Goal: Task Accomplishment & Management: Manage account settings

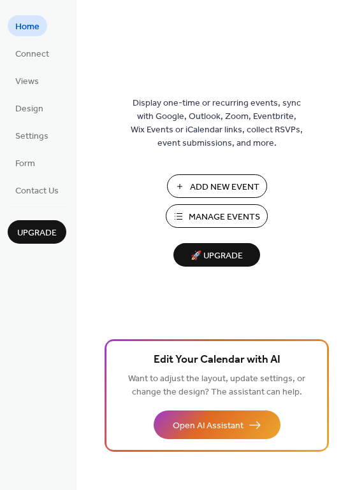
click at [233, 213] on span "Manage Events" at bounding box center [224, 217] width 71 height 13
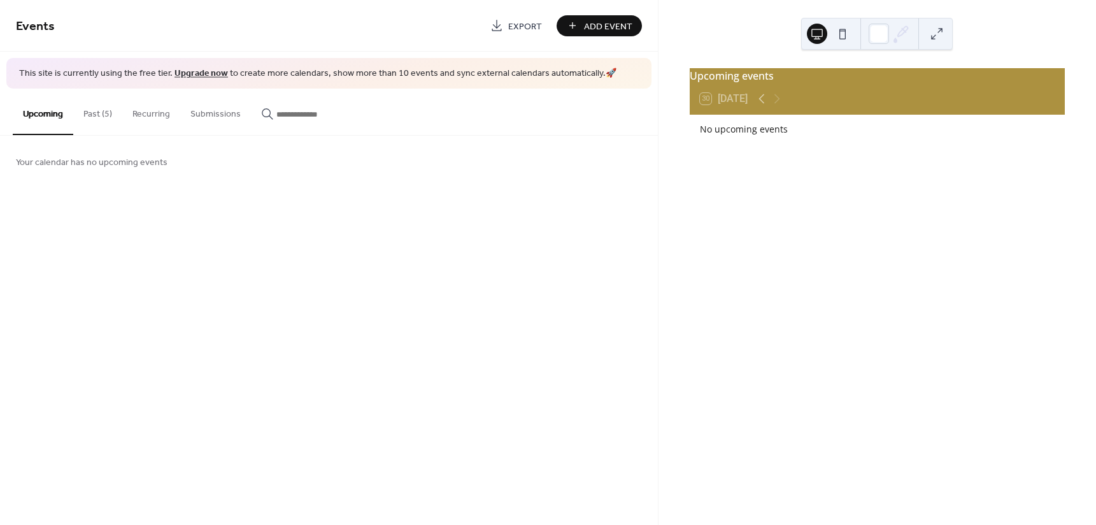
click at [89, 110] on button "Past (5)" at bounding box center [97, 111] width 49 height 45
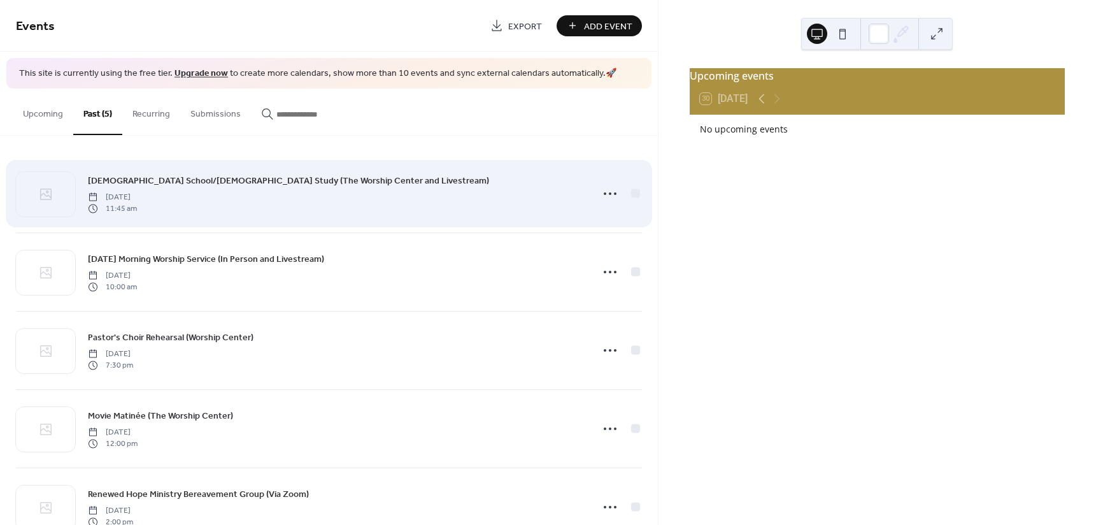
click at [182, 177] on span "Church School/Bible Study (The Worship Center and Livestream)" at bounding box center [288, 180] width 401 height 13
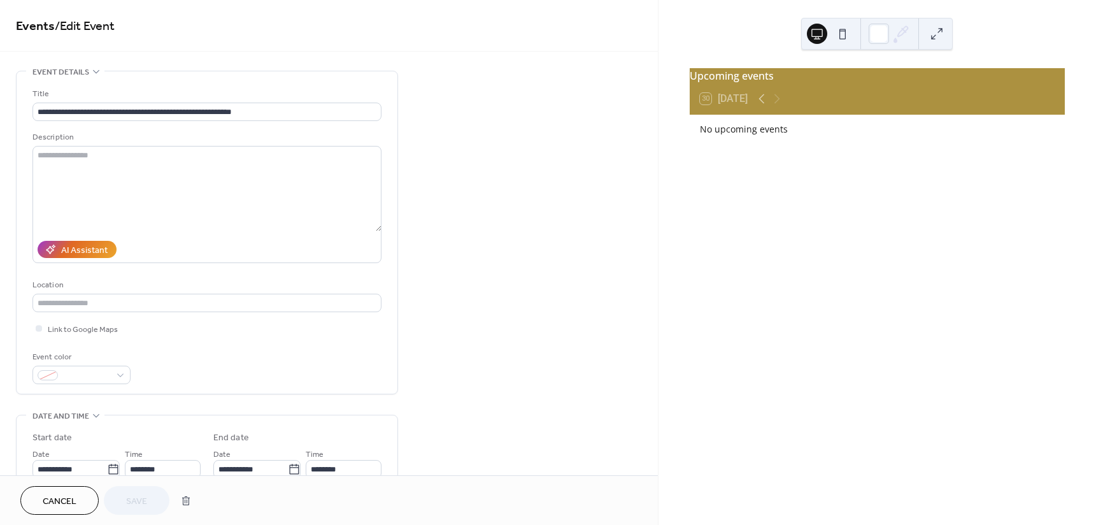
click at [44, 495] on span "Cancel" at bounding box center [60, 501] width 34 height 13
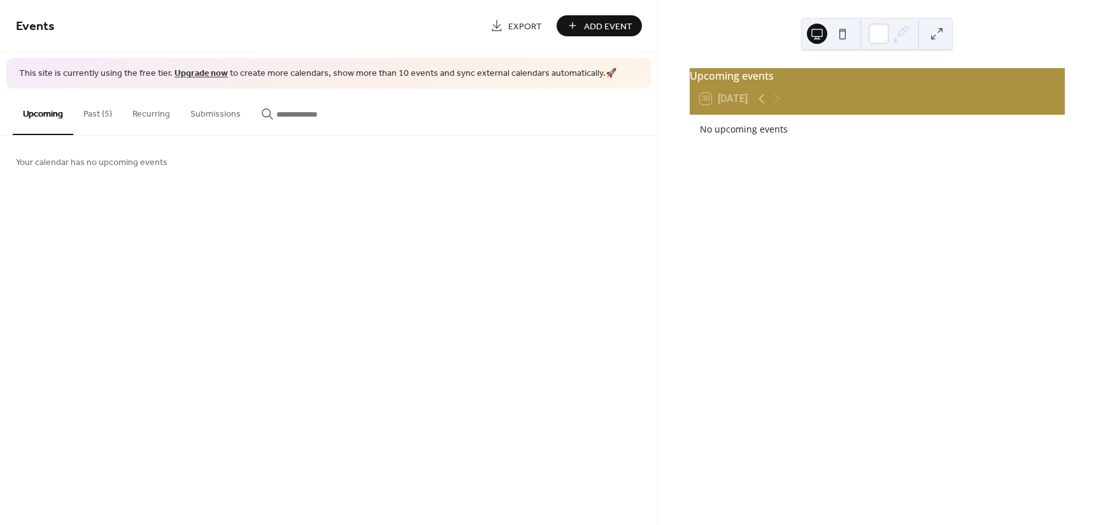
click at [104, 118] on button "Past (5)" at bounding box center [97, 111] width 49 height 45
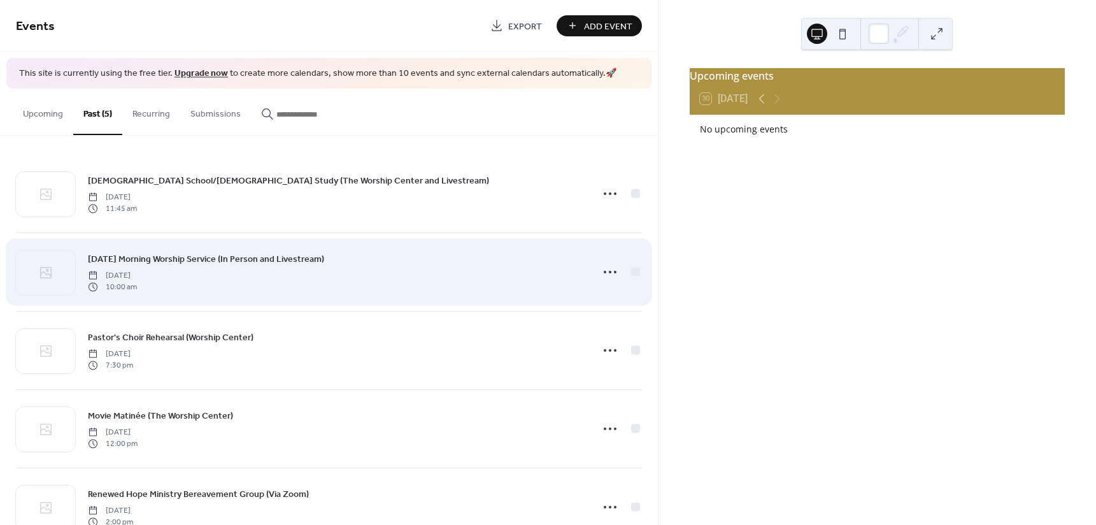
click at [142, 258] on span "Sunday Morning Worship Service (In Person and Livestream)" at bounding box center [206, 258] width 236 height 13
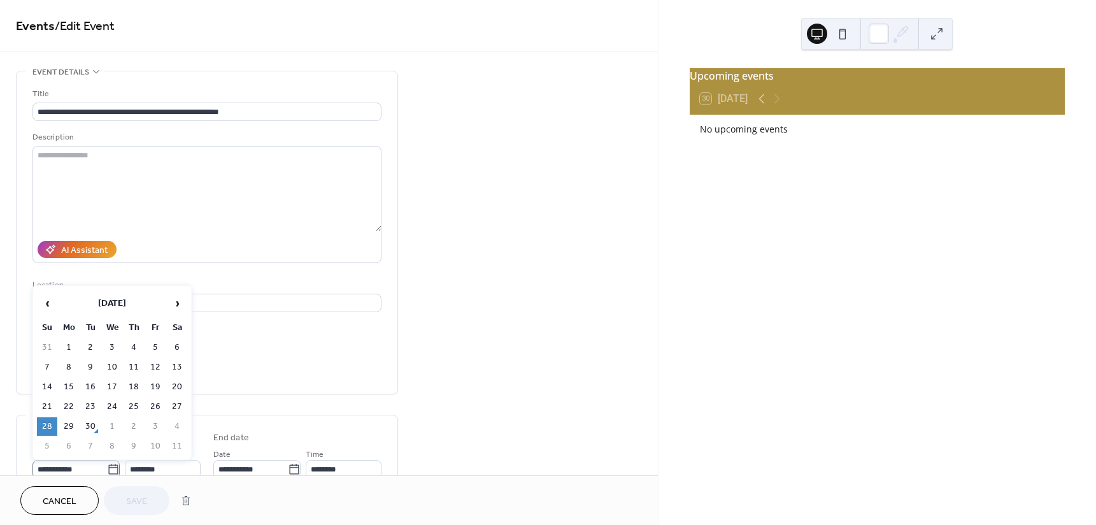
click at [109, 465] on icon at bounding box center [113, 469] width 13 height 13
click at [107, 465] on input "**********" at bounding box center [69, 469] width 75 height 18
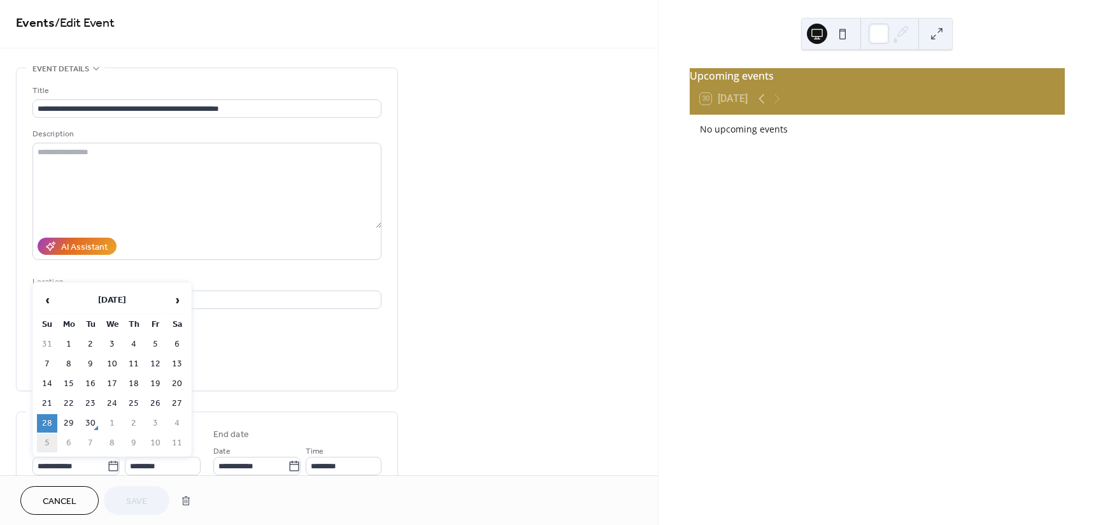
click at [50, 436] on td "5" at bounding box center [47, 443] width 20 height 18
type input "**********"
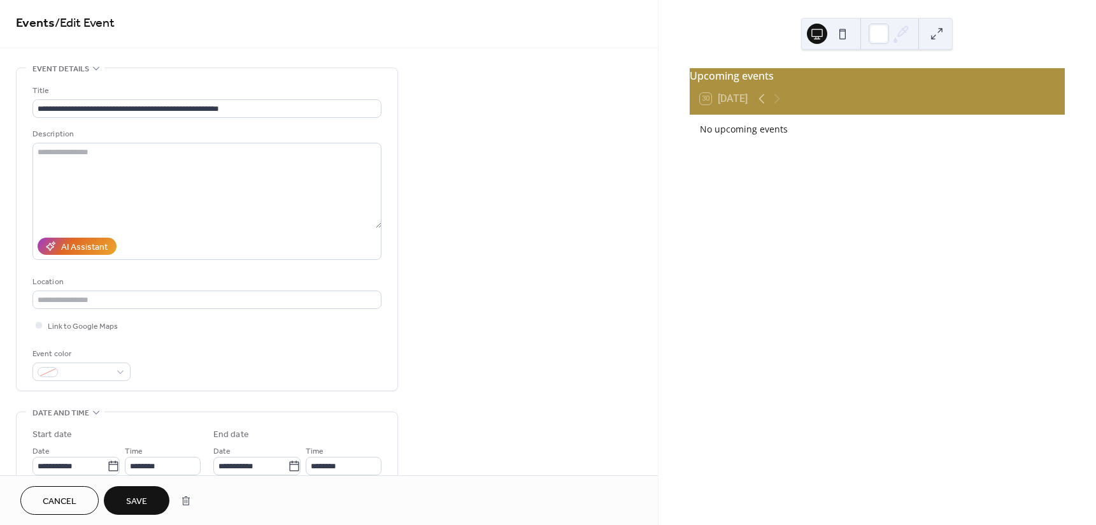
click at [125, 492] on button "Save" at bounding box center [137, 500] width 66 height 29
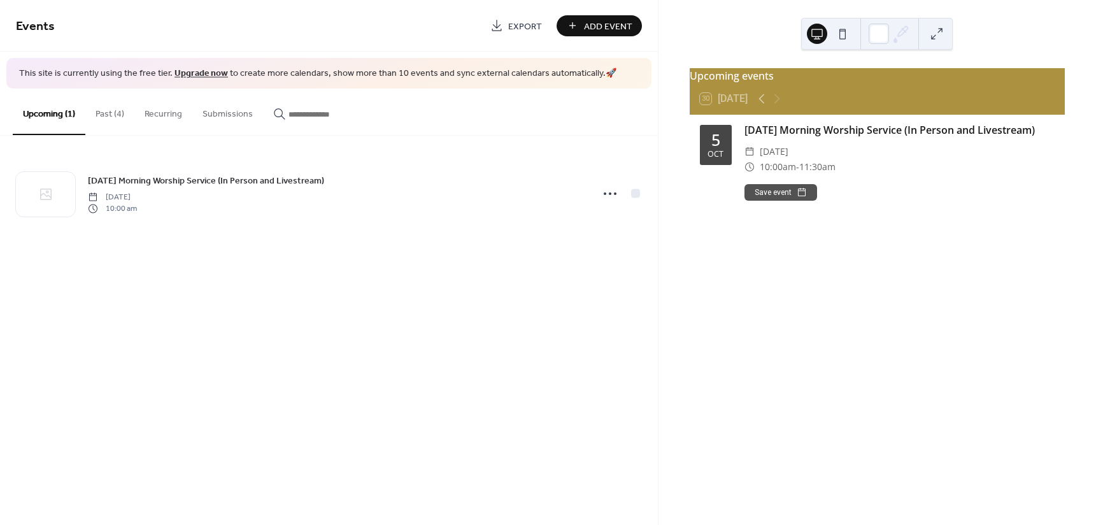
click at [849, 29] on button at bounding box center [842, 34] width 20 height 20
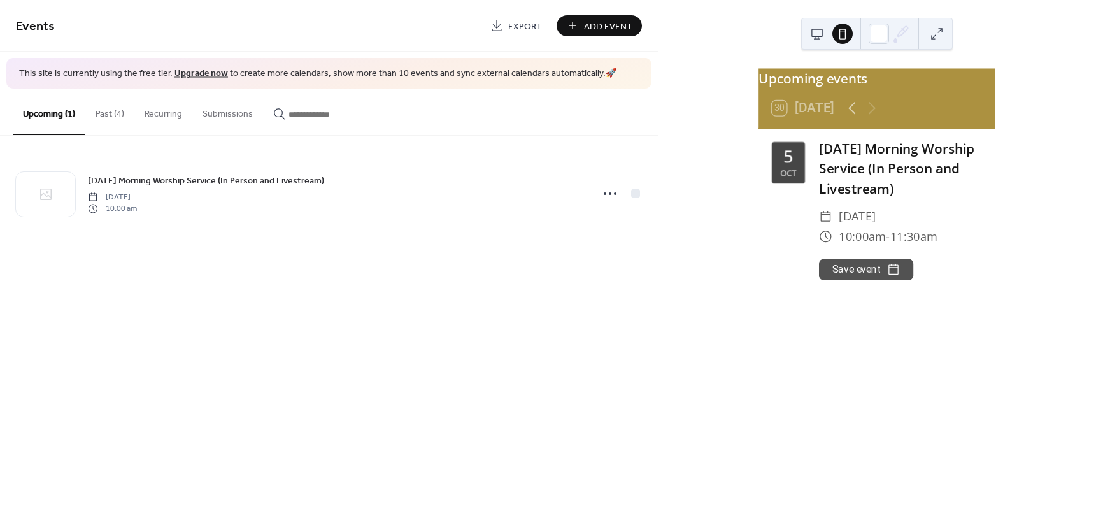
click at [811, 31] on button at bounding box center [817, 34] width 20 height 20
